Goal: Transaction & Acquisition: Purchase product/service

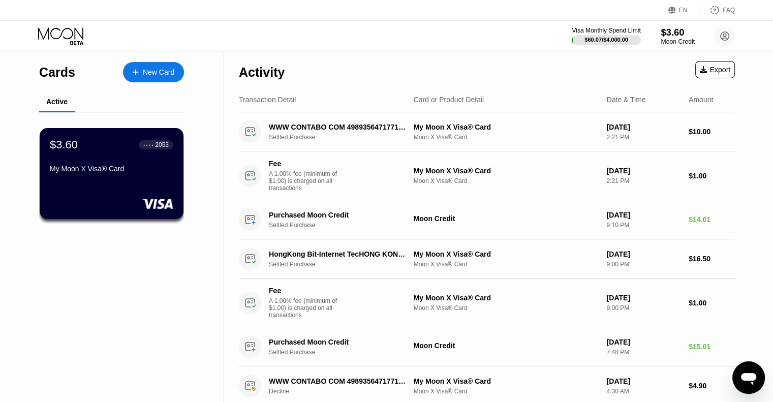
click at [671, 36] on div "$3.60" at bounding box center [678, 32] width 34 height 11
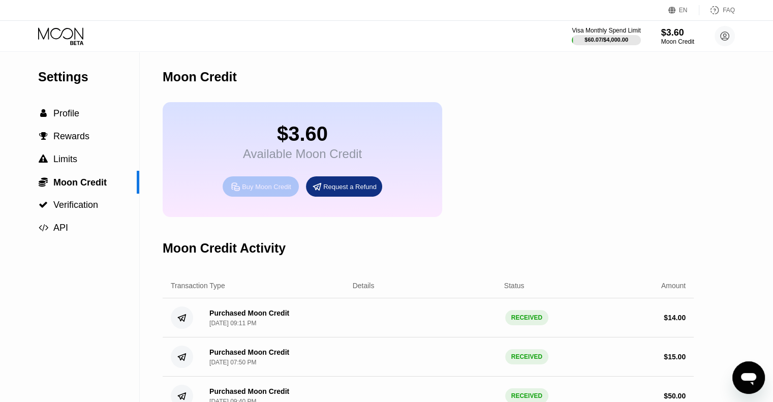
click at [264, 191] on div "Buy Moon Credit" at bounding box center [266, 187] width 49 height 9
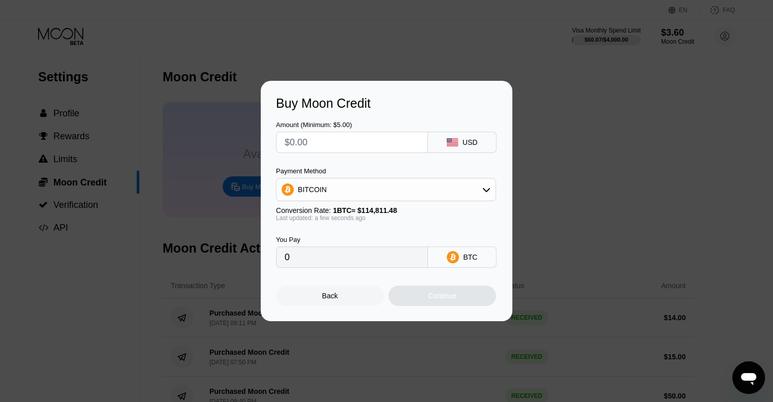
click at [352, 146] on input "text" at bounding box center [352, 142] width 135 height 20
type input "$4"
type input "0.00003484"
type input "$40"
type input "0.00034840"
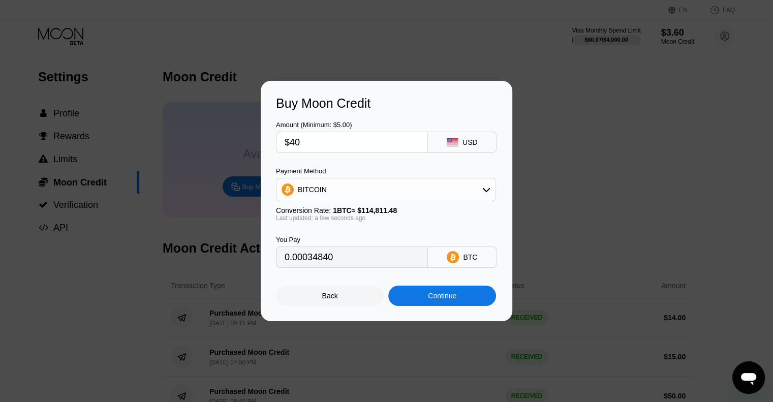
click at [438, 191] on div "BITCOIN" at bounding box center [386, 189] width 219 height 20
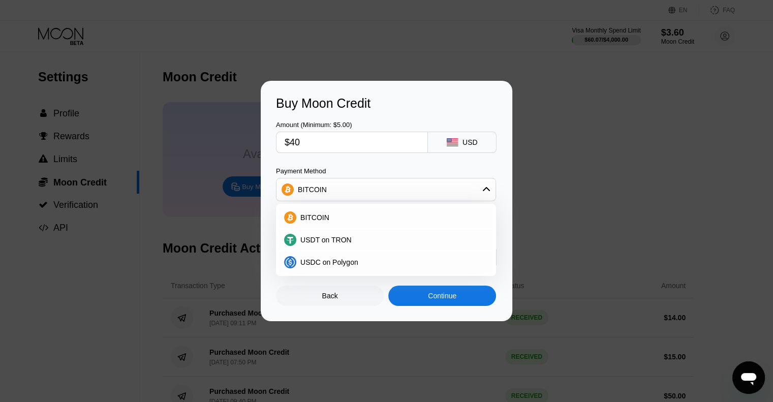
click at [438, 191] on div "BITCOIN" at bounding box center [386, 189] width 219 height 20
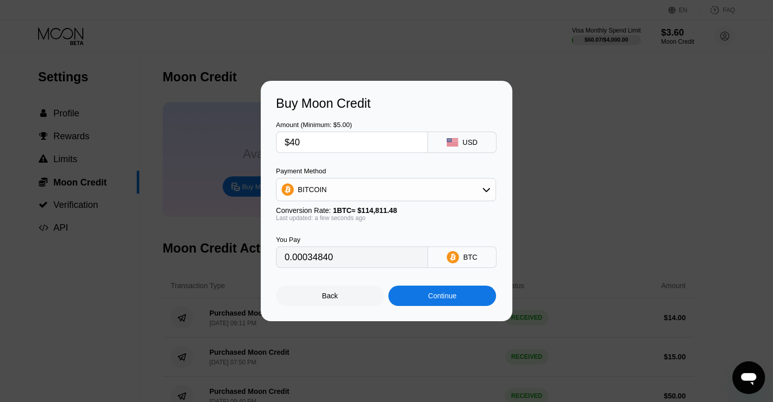
click at [363, 137] on input "$40" at bounding box center [352, 142] width 135 height 20
type input "$5"
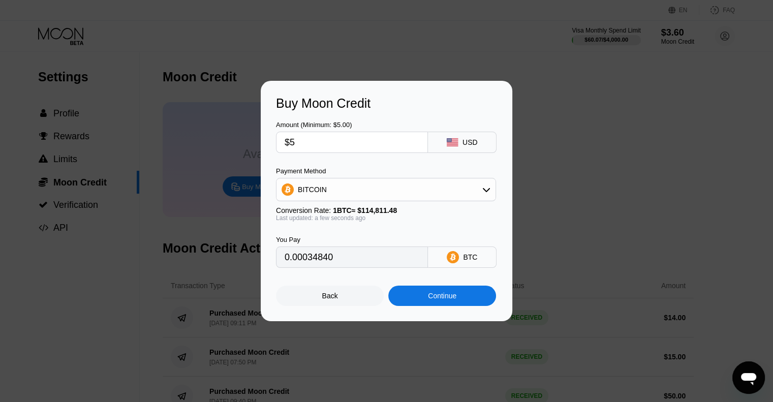
type input "0.00004355"
type input "$50"
type input "0.00043550"
type input "$50"
click at [443, 300] on div "Continue" at bounding box center [442, 296] width 28 height 8
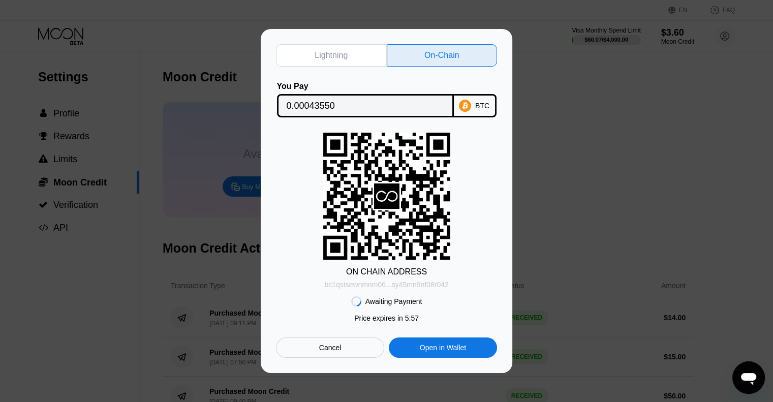
click at [409, 285] on div "bc1qstsewnmnm06...sy45mn9nf08r042" at bounding box center [386, 285] width 124 height 8
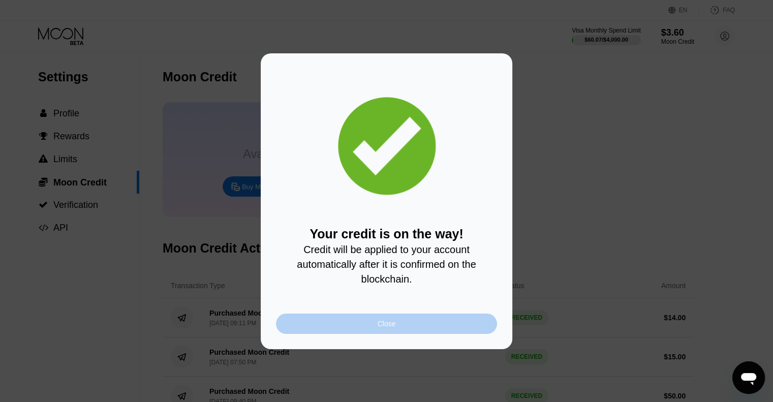
click at [388, 327] on div "Close" at bounding box center [387, 324] width 18 height 8
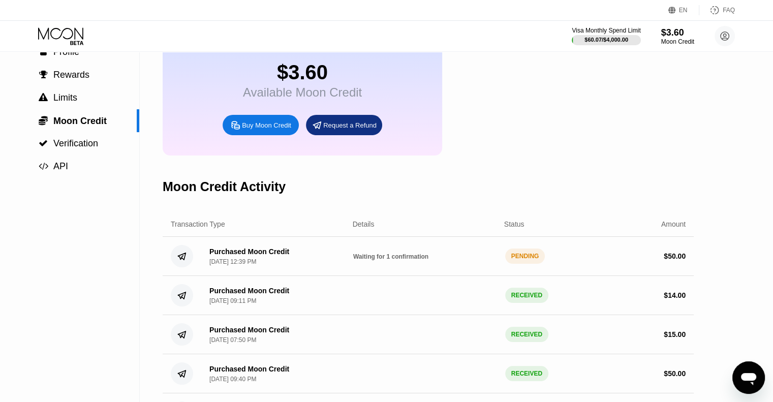
scroll to position [51, 0]
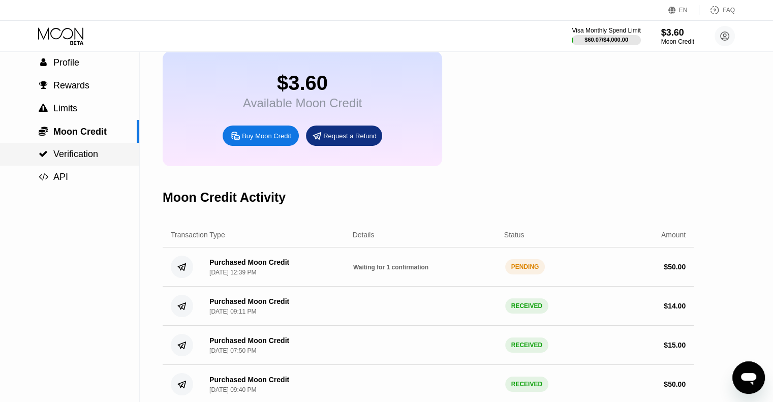
click at [65, 159] on span "Verification" at bounding box center [75, 154] width 45 height 10
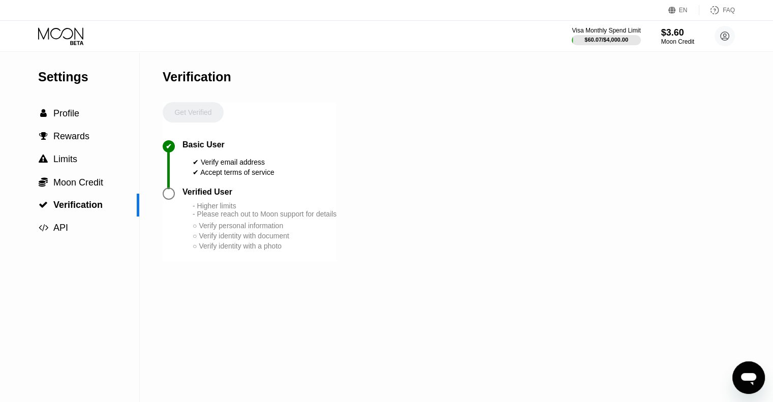
click at [168, 198] on div at bounding box center [169, 194] width 12 height 12
click at [725, 32] on icon at bounding box center [725, 36] width 9 height 9
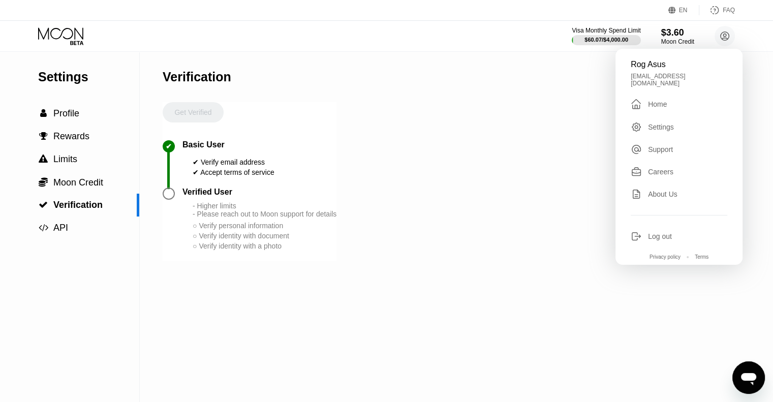
click at [181, 148] on div "✔" at bounding box center [173, 146] width 20 height 12
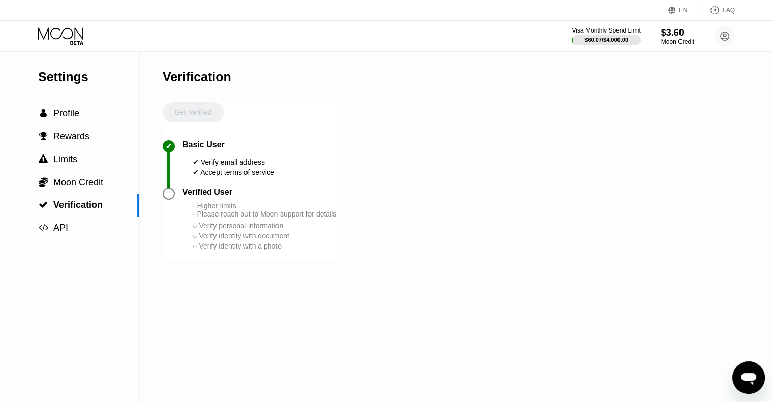
click at [172, 199] on div at bounding box center [169, 194] width 12 height 12
click at [210, 117] on div "Get Verified" at bounding box center [193, 121] width 61 height 38
click at [59, 117] on span "Profile" at bounding box center [66, 113] width 26 height 10
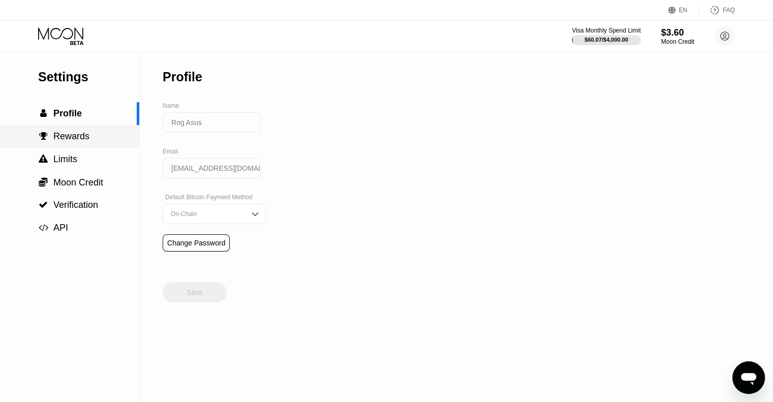
click at [75, 147] on div " Rewards" at bounding box center [69, 136] width 139 height 23
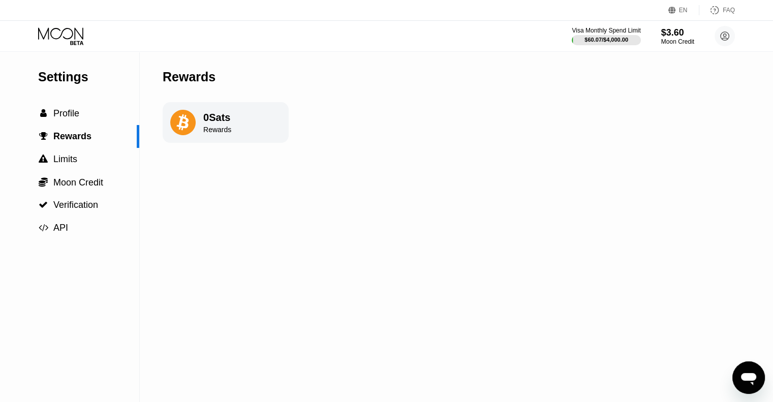
click at [70, 38] on icon at bounding box center [61, 36] width 47 height 18
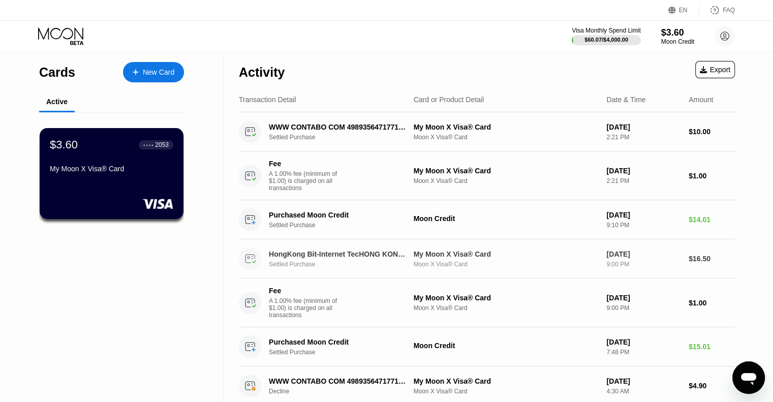
click at [425, 258] on div "My Moon X Visa® Card" at bounding box center [506, 254] width 185 height 8
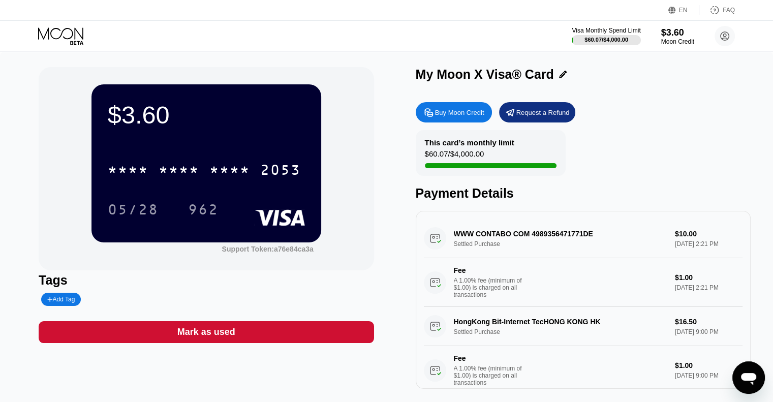
click at [69, 36] on icon at bounding box center [61, 36] width 47 height 18
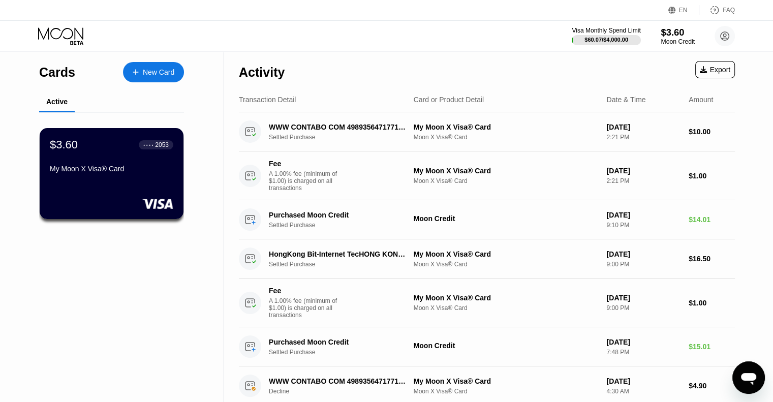
click at [671, 34] on div "$3.60" at bounding box center [678, 32] width 34 height 11
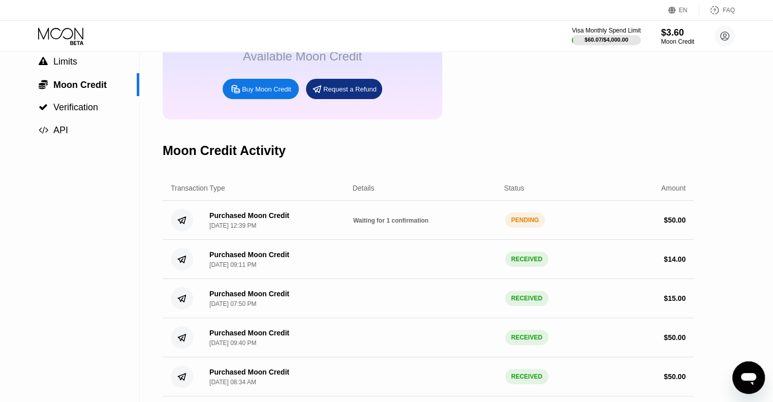
scroll to position [102, 0]
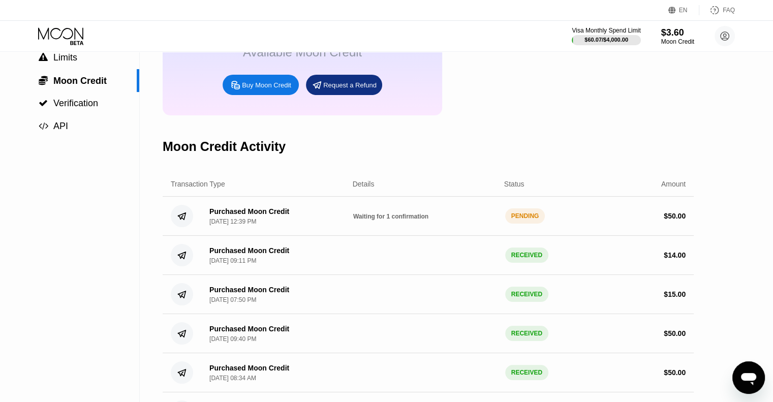
click at [376, 220] on span "Waiting for 1 confirmation" at bounding box center [390, 216] width 75 height 7
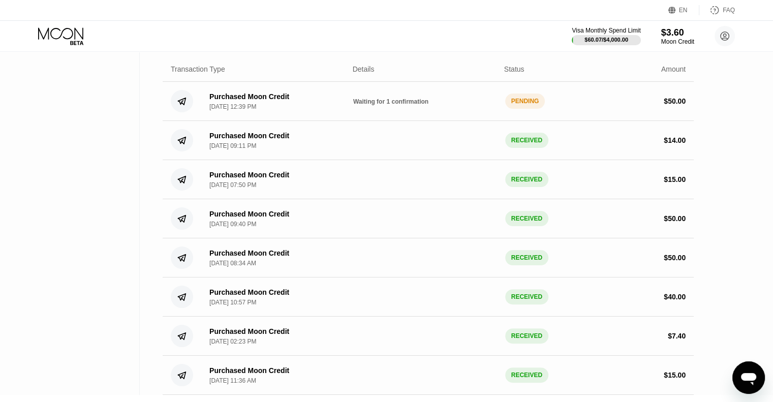
scroll to position [172, 0]
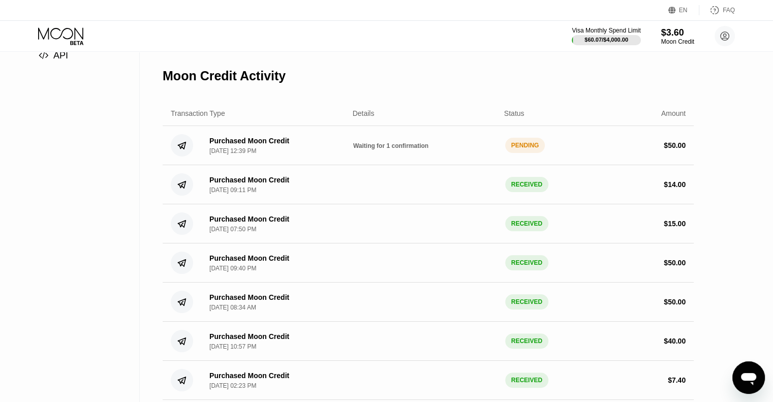
click at [84, 128] on div "Settings  Profile  Rewards  Limits  Moon Credit  Verification  API" at bounding box center [70, 159] width 140 height 560
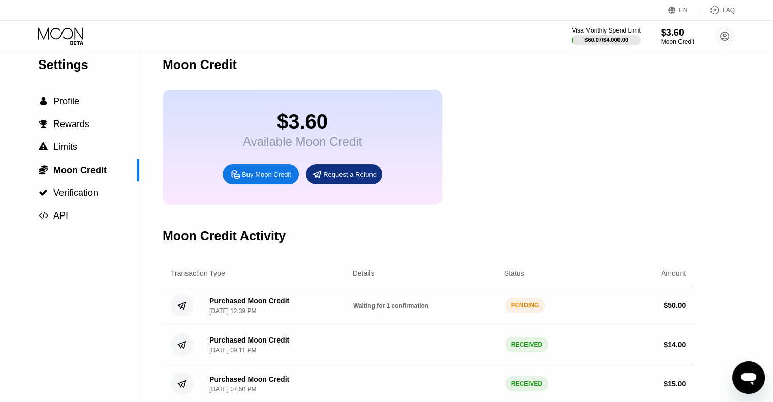
scroll to position [0, 0]
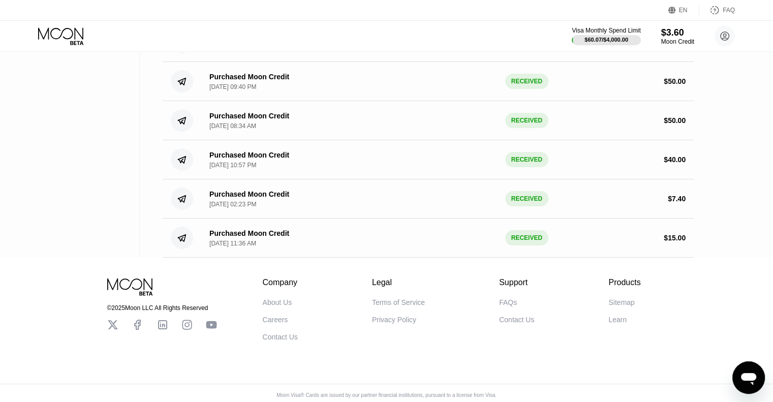
scroll to position [356, 0]
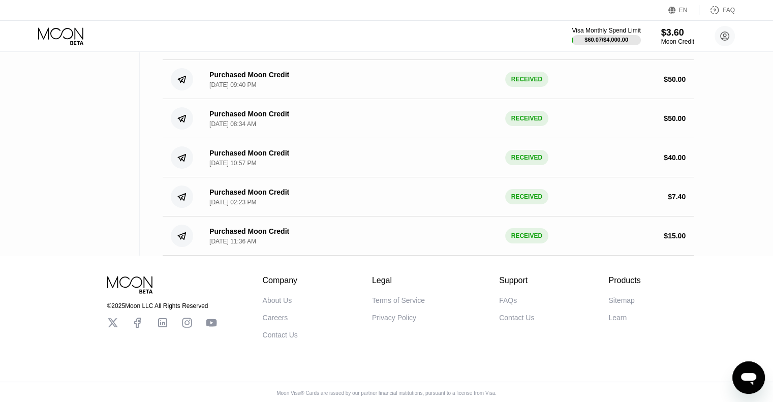
click at [289, 245] on div "Purchased Moon Credit Jun 15, 2025, 11:36 AM" at bounding box center [273, 236] width 144 height 18
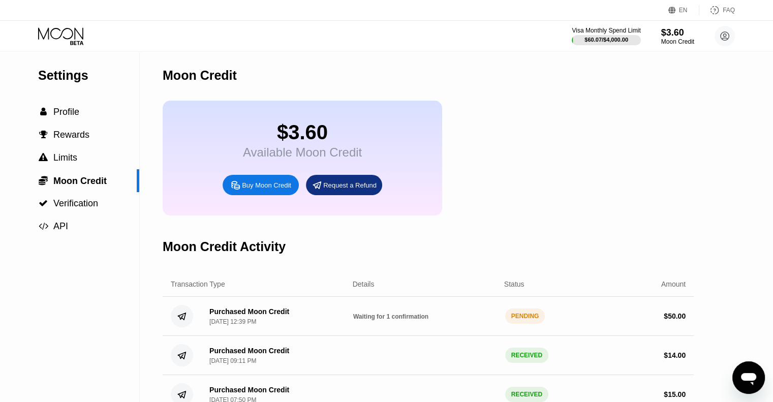
scroll to position [0, 0]
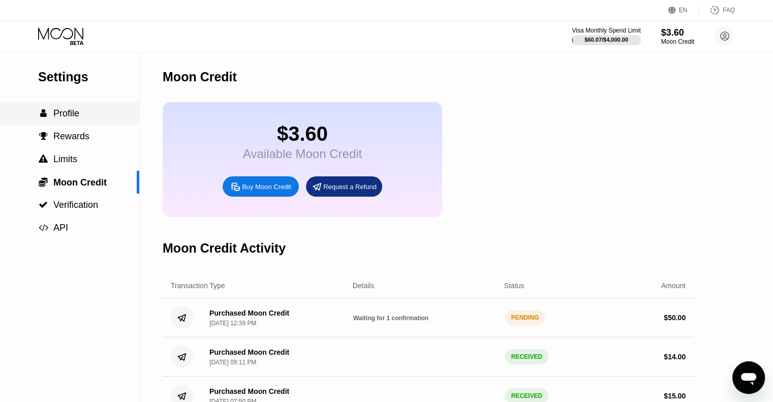
click at [79, 115] on span "Profile" at bounding box center [66, 113] width 26 height 10
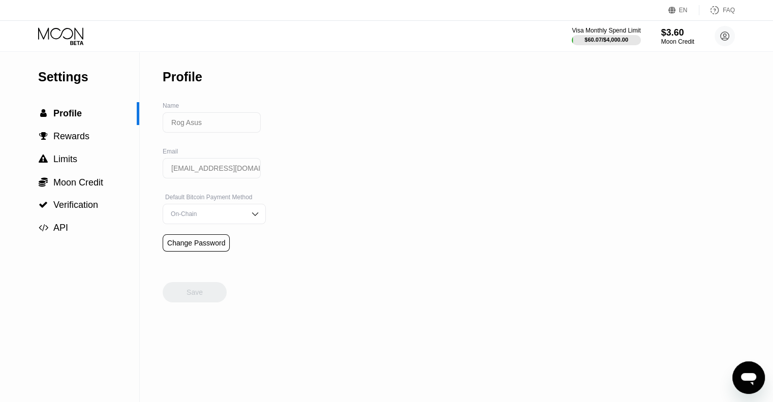
click at [481, 73] on div "Settings  Profile  Rewards  Limits  Moon Credit  Verification  API Profil…" at bounding box center [386, 227] width 773 height 350
click at [68, 30] on icon at bounding box center [61, 36] width 47 height 18
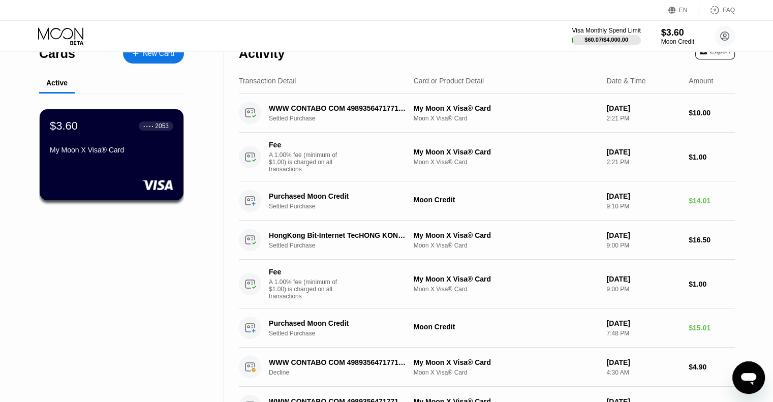
scroll to position [102, 0]
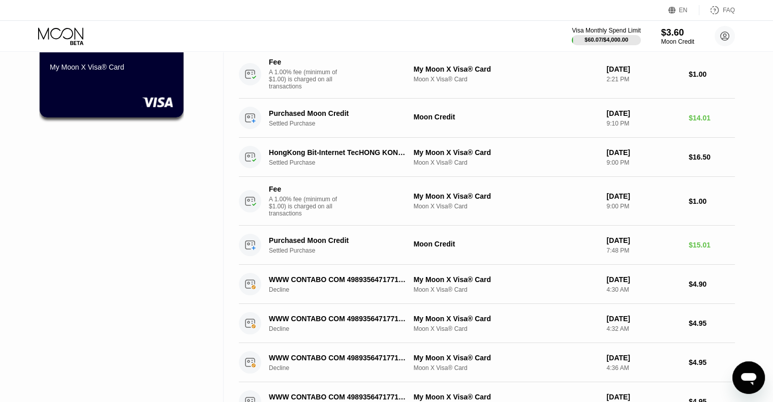
click at [63, 215] on div "Cards New Card Active $3.60 ● ● ● ● 2053 My Moon X Visa® Card" at bounding box center [112, 365] width 224 height 830
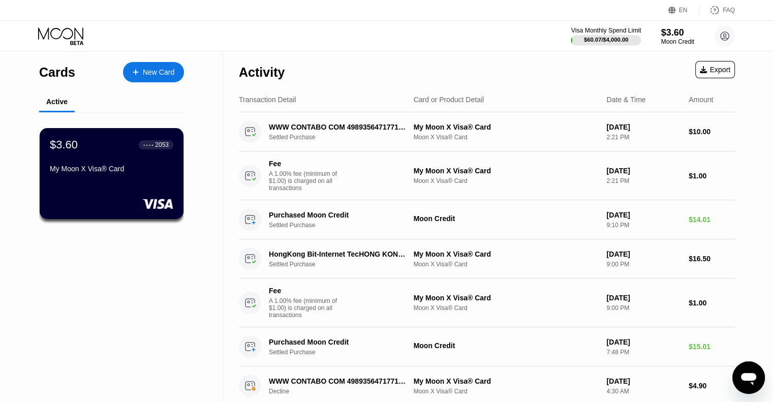
click at [635, 36] on div at bounding box center [607, 40] width 70 height 10
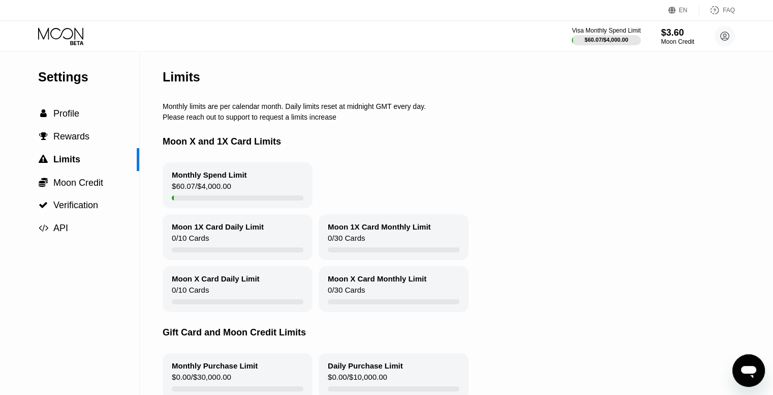
click at [202, 231] on div "Moon 1X Card Daily Limit" at bounding box center [218, 226] width 92 height 9
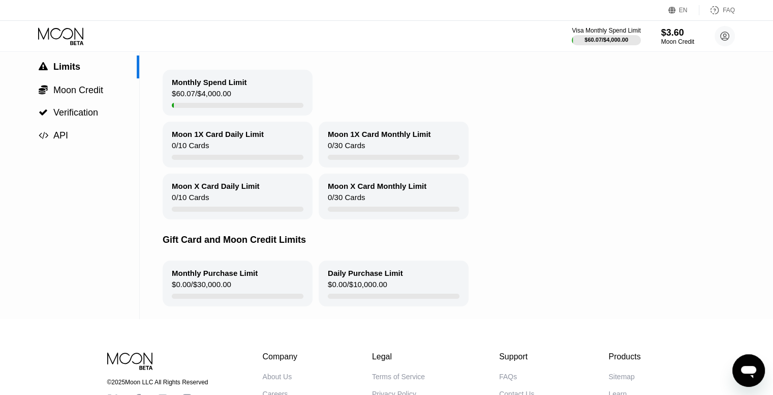
scroll to position [102, 0]
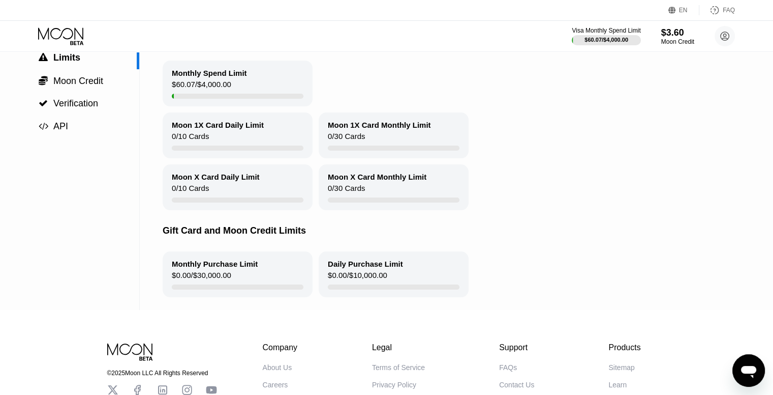
drag, startPoint x: 212, startPoint y: 183, endPoint x: 228, endPoint y: 193, distance: 19.2
click at [228, 193] on div "Moon X Card Daily Limit 0 / 10 Cards" at bounding box center [238, 187] width 150 height 46
click at [220, 181] on div "Moon X Card Daily Limit" at bounding box center [216, 176] width 88 height 9
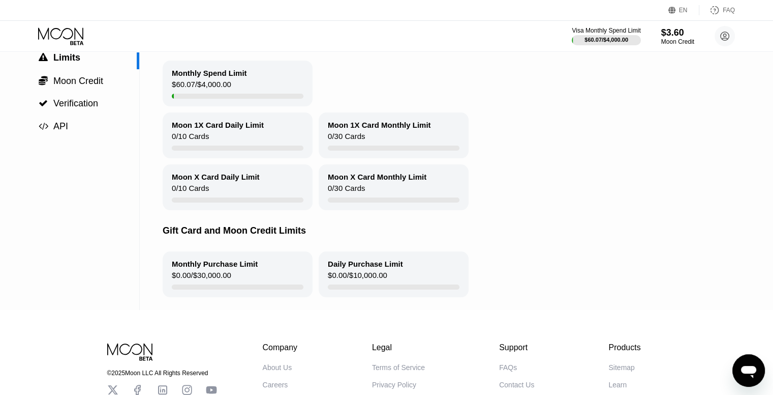
drag, startPoint x: 462, startPoint y: 189, endPoint x: 241, endPoint y: 146, distance: 225.7
click at [241, 146] on div "Monthly Spend Limit $60.07 / $4,000.00 Moon 1X Card Daily Limit 0 / 10 Cards Mo…" at bounding box center [472, 135] width 619 height 149
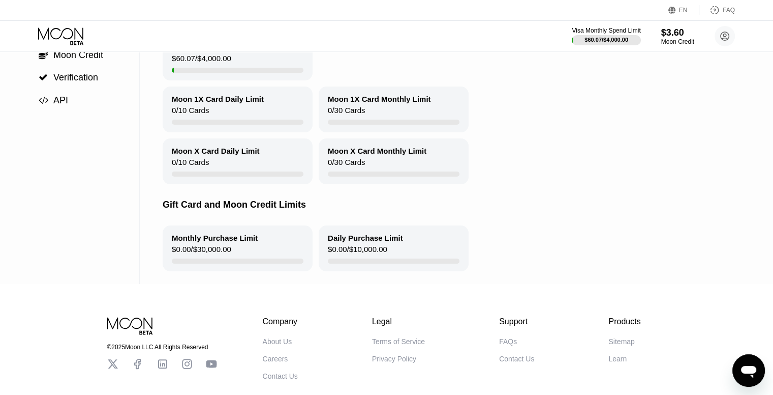
scroll to position [192, 0]
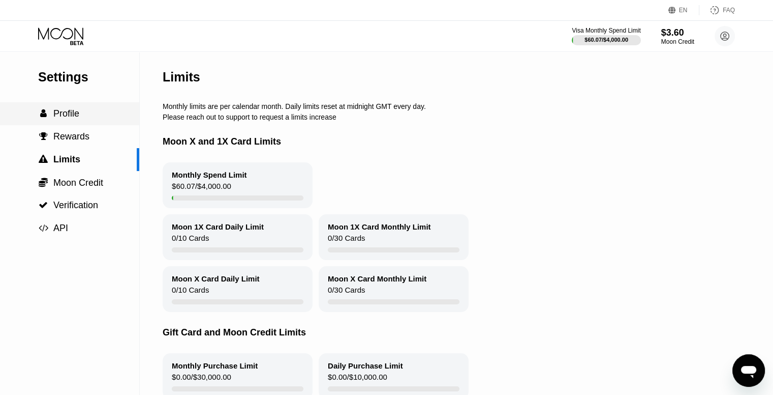
click at [58, 111] on span "Profile" at bounding box center [66, 113] width 26 height 10
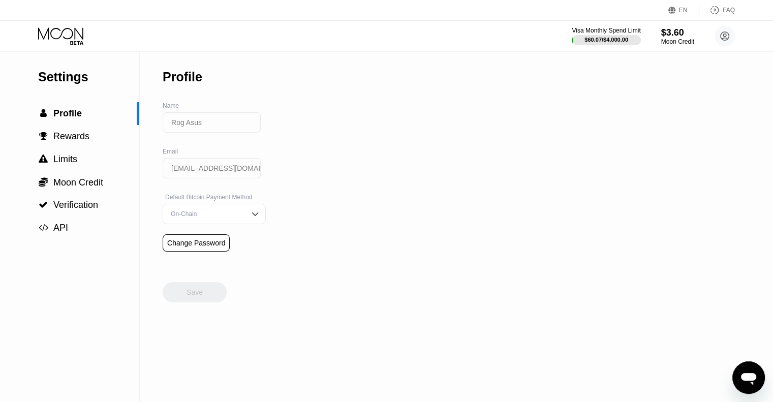
click at [59, 35] on icon at bounding box center [61, 36] width 47 height 18
